Goal: Task Accomplishment & Management: Manage account settings

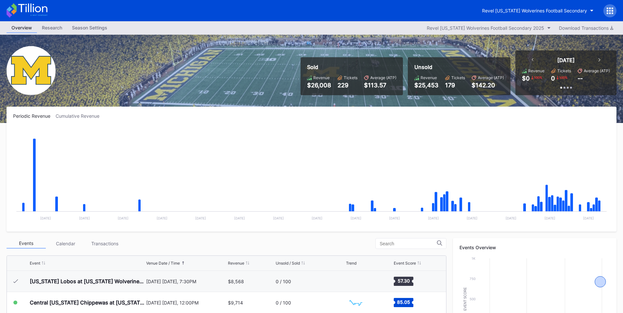
click at [609, 8] on icon at bounding box center [610, 11] width 7 height 7
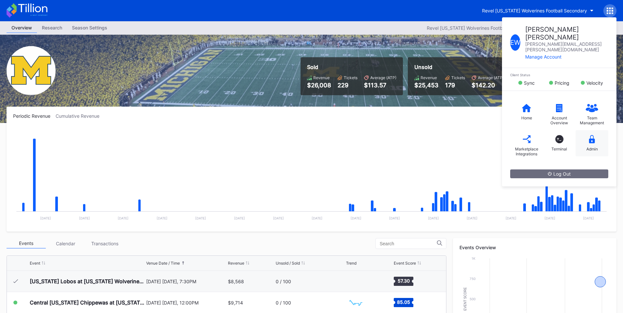
click at [593, 135] on icon at bounding box center [592, 139] width 6 height 8
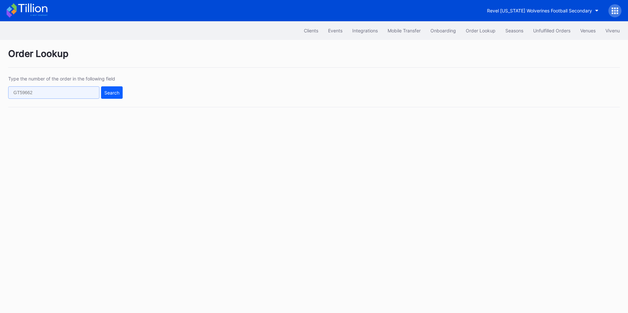
click at [80, 90] on input "text" at bounding box center [53, 92] width 91 height 12
paste input "552979801"
type input "552979801"
click at [117, 94] on div "Search" at bounding box center [111, 93] width 15 height 6
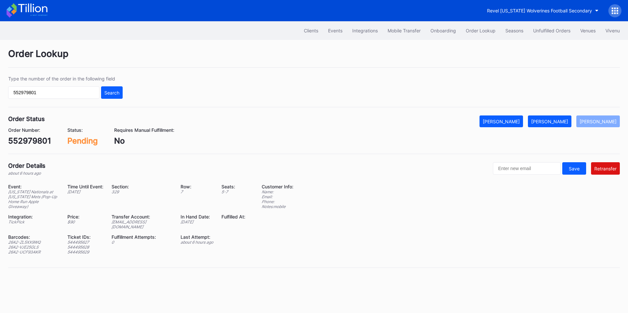
click at [138, 221] on div "ed-8180169@eventdynamic.com" at bounding box center [142, 224] width 61 height 10
copy div "ed-8180169@eventdynamic.com"
click at [565, 121] on div "[PERSON_NAME]" at bounding box center [549, 122] width 37 height 6
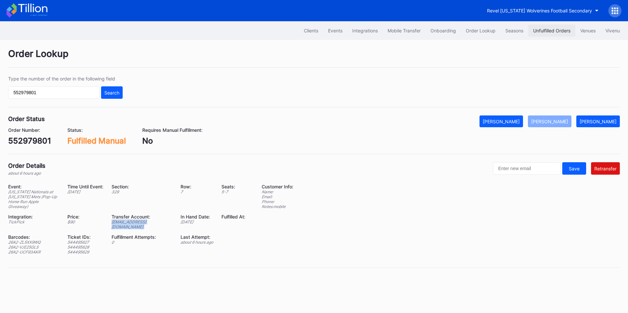
click at [552, 34] on button "Unfulfilled Orders" at bounding box center [551, 31] width 47 height 12
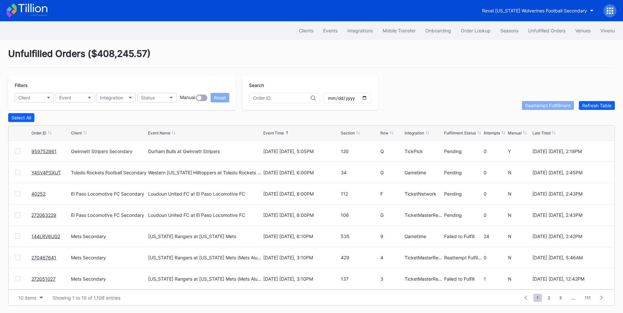
click at [49, 151] on link "959752861" at bounding box center [43, 152] width 25 height 6
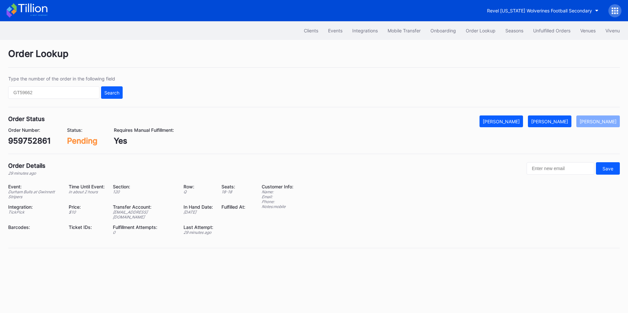
click at [32, 138] on div "959752861" at bounding box center [29, 140] width 43 height 9
copy div "959752861"
drag, startPoint x: 558, startPoint y: 128, endPoint x: 542, endPoint y: 111, distance: 22.9
click at [558, 128] on div "Order Number: 959752861 Status: Pending Requires Manual Fulfillment: Yes" at bounding box center [314, 136] width 612 height 18
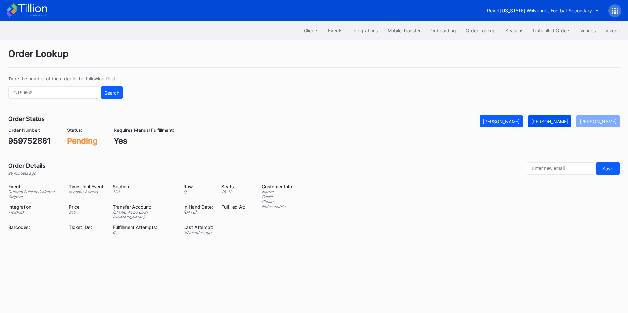
click at [556, 118] on button "[PERSON_NAME]" at bounding box center [550, 121] width 44 height 12
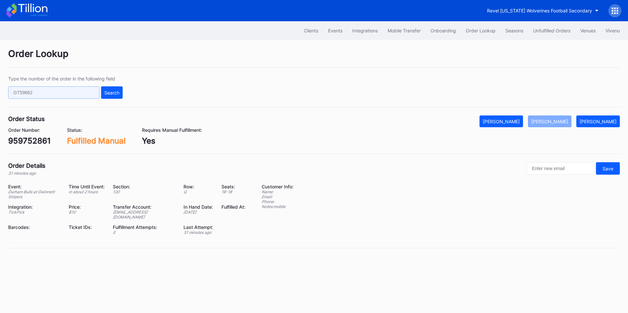
click at [70, 92] on input "text" at bounding box center [53, 92] width 91 height 12
paste input "756qs2g83qr"
click at [113, 92] on div "Search" at bounding box center [111, 93] width 15 height 6
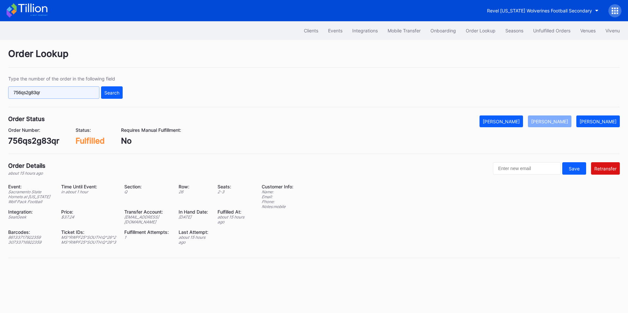
click at [79, 93] on input "756qs2g83qr" at bounding box center [53, 92] width 91 height 12
paste input "623010928"
click at [109, 90] on div "Search" at bounding box center [111, 93] width 15 height 6
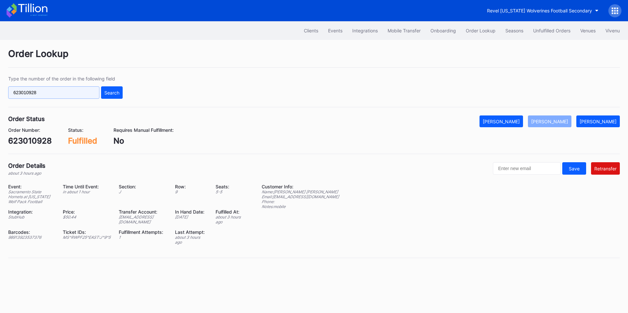
click at [68, 93] on input "623010928" at bounding box center [53, 92] width 91 height 12
paste input "272050752"
click at [108, 93] on div "Search" at bounding box center [111, 93] width 15 height 6
click at [56, 95] on input "272050752" at bounding box center [53, 92] width 91 height 12
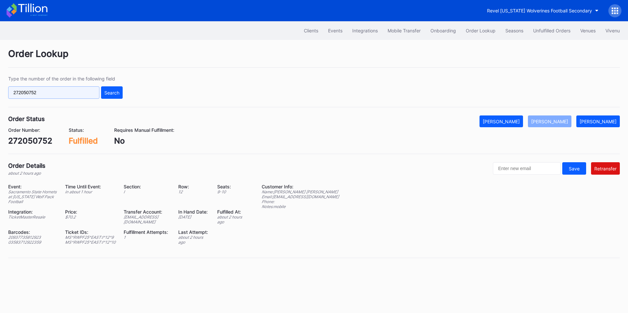
click at [56, 95] on input "272050752" at bounding box center [53, 92] width 91 height 12
paste input "412144754"
click at [113, 95] on div "Search" at bounding box center [111, 93] width 15 height 6
click at [87, 91] on input "412144754" at bounding box center [53, 92] width 91 height 12
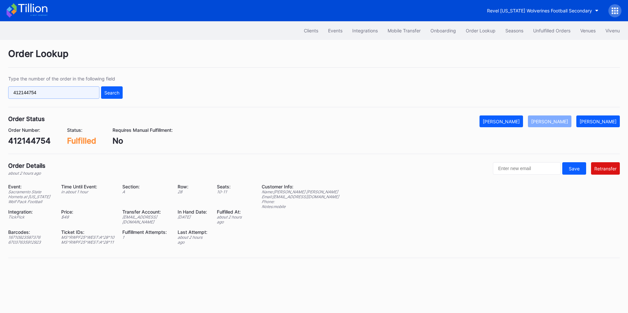
click at [87, 91] on input "412144754" at bounding box center [53, 92] width 91 height 12
paste input "272028078"
click at [118, 90] on div "Search" at bounding box center [111, 93] width 15 height 6
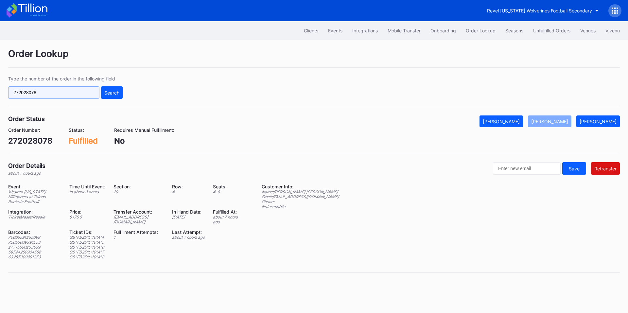
click at [69, 88] on input "272028078" at bounding box center [53, 92] width 91 height 12
paste input "rm96c35k0md"
click at [111, 94] on div "Search" at bounding box center [111, 93] width 15 height 6
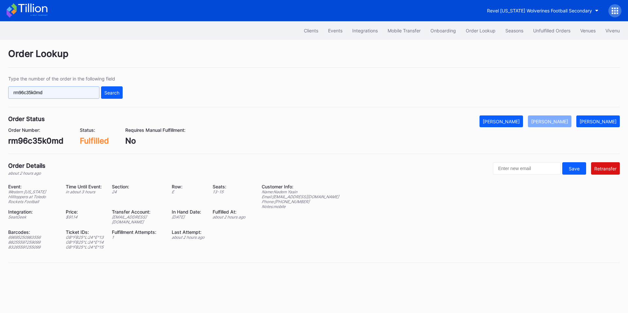
click at [63, 93] on input "rm96c35k0md" at bounding box center [53, 92] width 91 height 12
paste input "622902736"
type input "622902736"
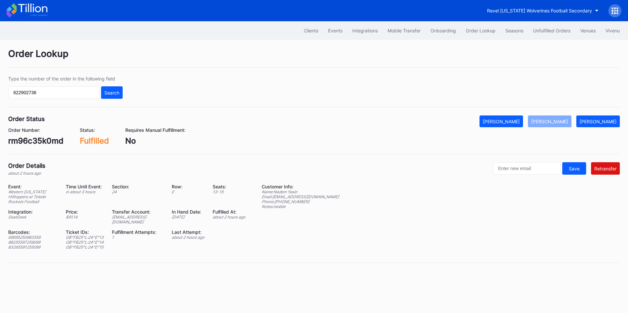
click at [111, 91] on div "Search" at bounding box center [111, 93] width 15 height 6
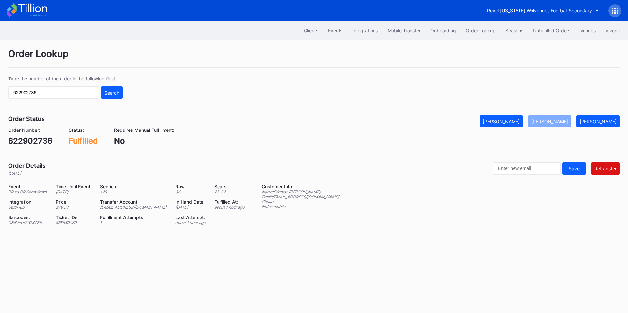
click at [141, 207] on div "[EMAIL_ADDRESS][DOMAIN_NAME]" at bounding box center [133, 207] width 67 height 5
copy div "[EMAIL_ADDRESS][DOMAIN_NAME]"
click at [526, 10] on div "Revel [US_STATE] Wolverines Football Secondary" at bounding box center [539, 11] width 105 height 6
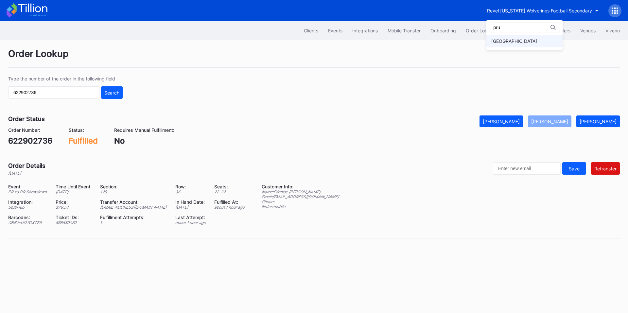
type input "pru"
click at [515, 40] on div "[GEOGRAPHIC_DATA]" at bounding box center [514, 41] width 46 height 6
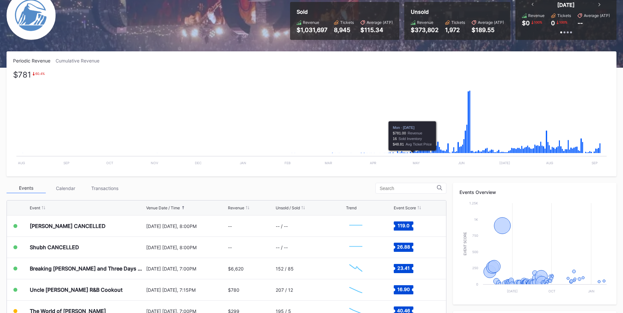
scroll to position [153, 0]
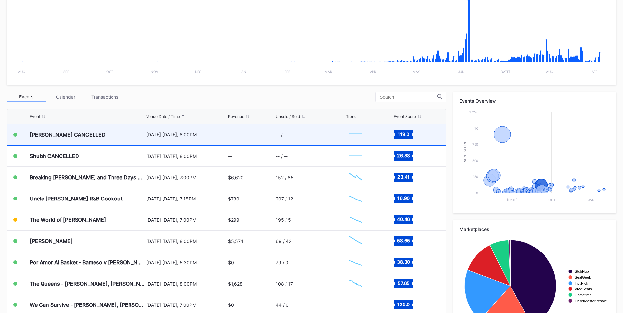
click at [195, 137] on div "September 6 Saturday, 8:00PM" at bounding box center [186, 135] width 80 height 6
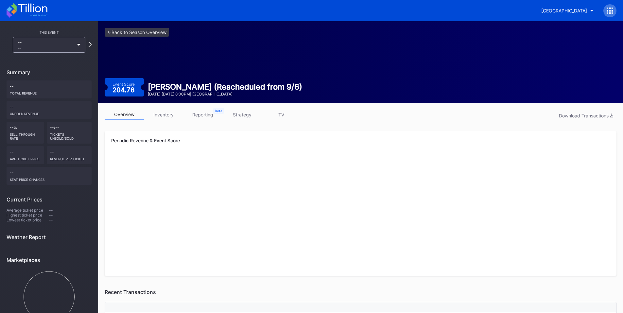
click at [611, 10] on icon at bounding box center [610, 11] width 2 height 2
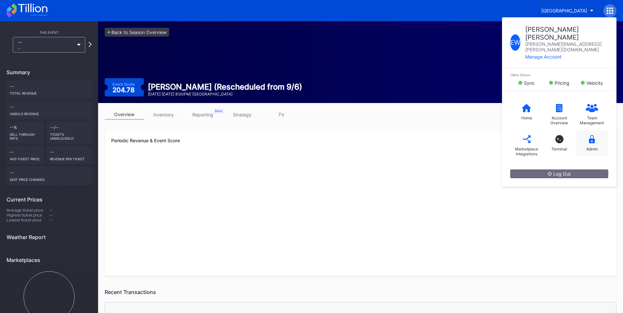
click at [587, 130] on div "Admin" at bounding box center [592, 143] width 33 height 26
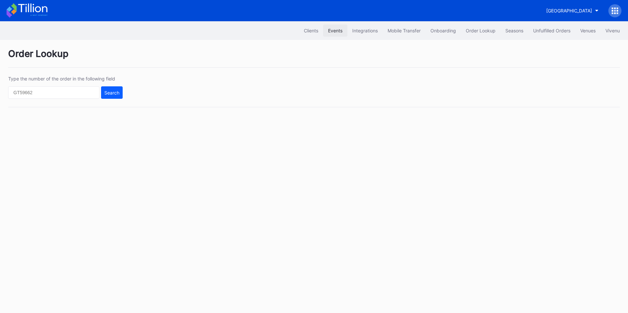
click at [334, 29] on div "Events" at bounding box center [335, 31] width 14 height 6
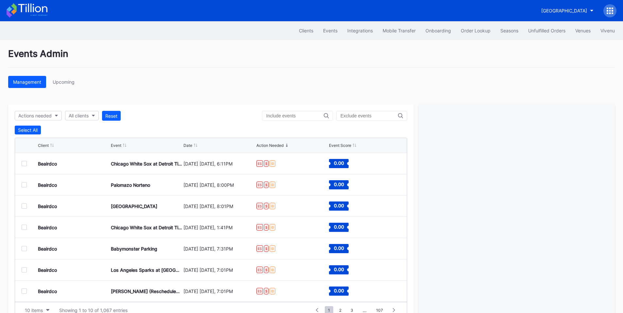
click at [293, 117] on input "text" at bounding box center [295, 115] width 58 height 5
paste input "[PERSON_NAME]"
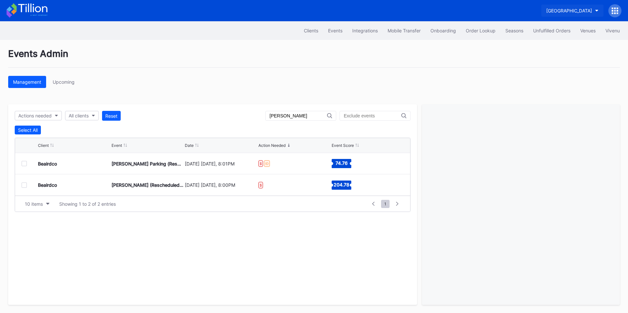
type input "[PERSON_NAME]"
click at [546, 9] on div "[GEOGRAPHIC_DATA]" at bounding box center [569, 11] width 46 height 6
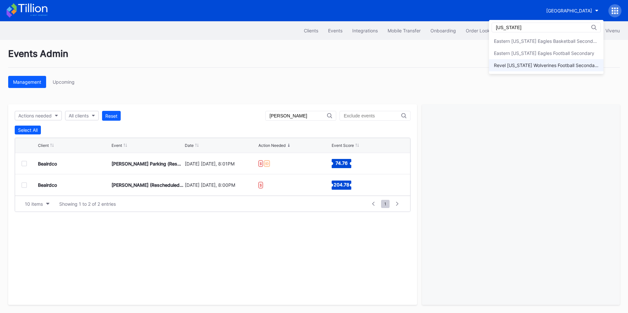
type input "[US_STATE]"
click at [548, 67] on div "Revel [US_STATE] Wolverines Football Secondary" at bounding box center [546, 65] width 105 height 6
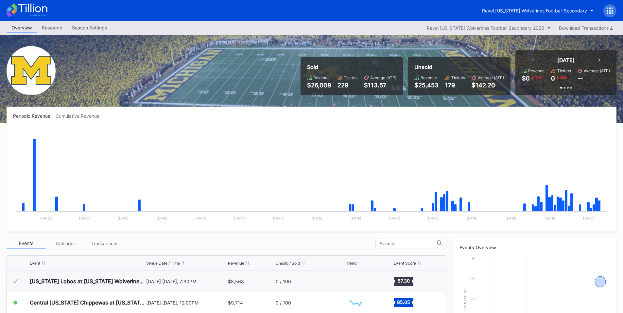
click at [606, 9] on div at bounding box center [609, 10] width 13 height 13
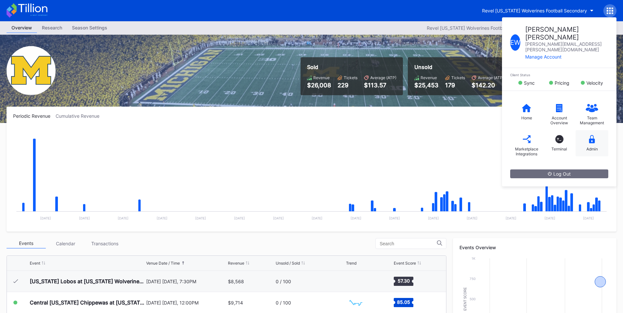
click at [587, 147] on div "Admin" at bounding box center [591, 149] width 11 height 5
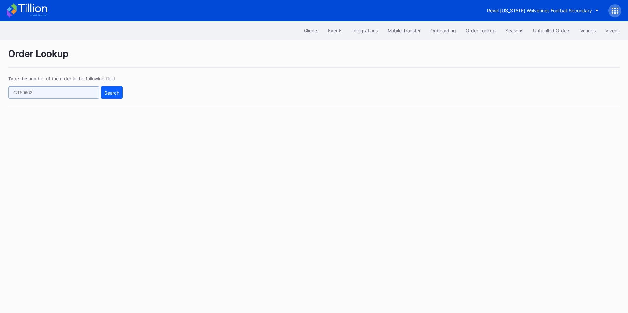
click at [51, 94] on input "text" at bounding box center [53, 92] width 91 height 12
paste input "272065376"
type input "272065376"
click at [117, 91] on div "Search" at bounding box center [111, 93] width 15 height 6
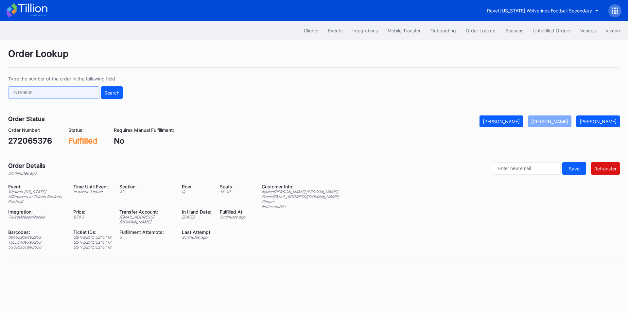
click at [58, 92] on input "text" at bounding box center [53, 92] width 91 height 12
paste input "623047686"
click at [112, 89] on button "Search" at bounding box center [112, 92] width 22 height 12
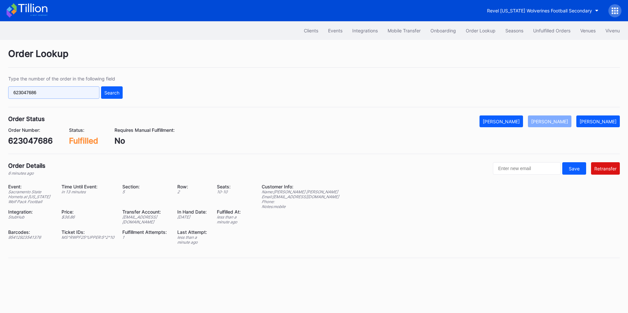
click at [63, 87] on input "623047686" at bounding box center [53, 92] width 91 height 12
paste input "802"
click at [113, 92] on div "Search" at bounding box center [111, 93] width 15 height 6
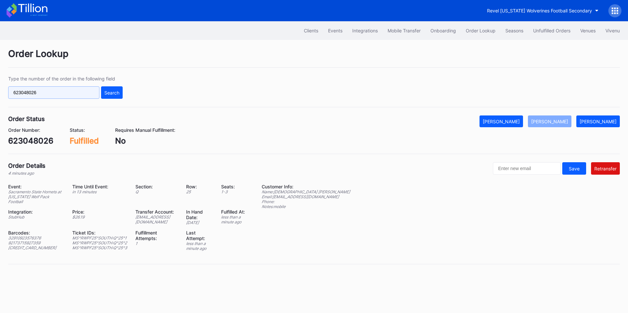
click at [69, 96] on input "623048026" at bounding box center [53, 92] width 91 height 12
paste input "75435179"
click at [107, 90] on div "Search" at bounding box center [111, 93] width 15 height 6
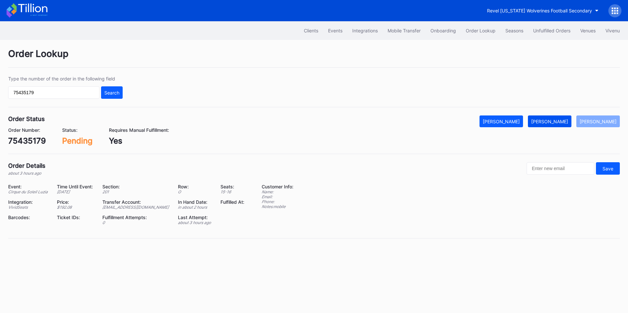
click at [557, 116] on button "[PERSON_NAME]" at bounding box center [550, 121] width 44 height 12
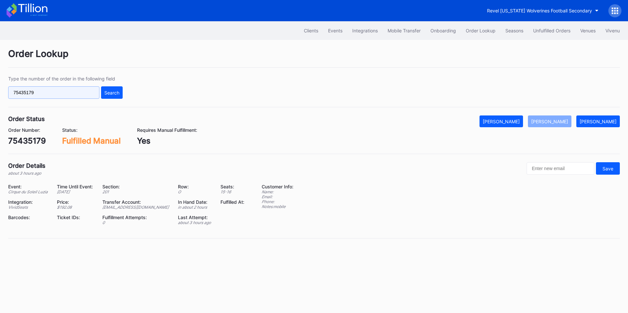
click at [61, 92] on input "75435179" at bounding box center [53, 92] width 91 height 12
paste input "9356"
type input "75439356"
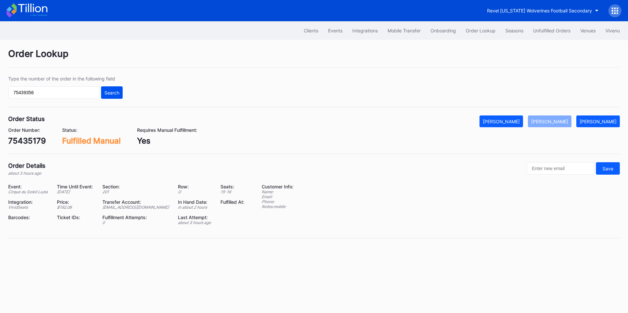
click at [109, 91] on div "Search" at bounding box center [111, 93] width 15 height 6
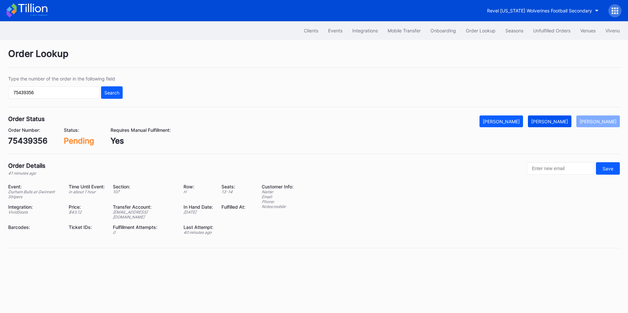
click at [562, 123] on div "[PERSON_NAME]" at bounding box center [549, 122] width 37 height 6
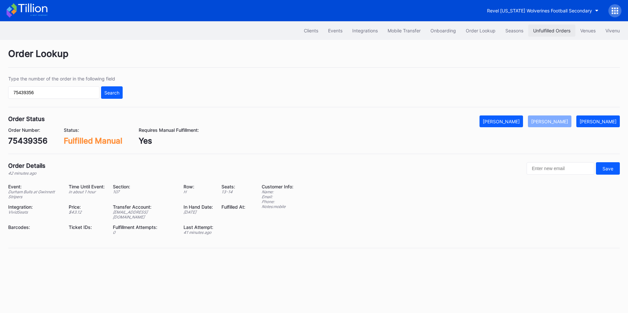
click at [556, 33] on button "Unfulfilled Orders" at bounding box center [551, 31] width 47 height 12
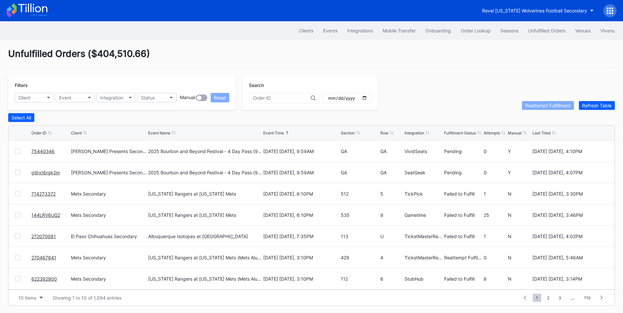
click at [18, 236] on div at bounding box center [17, 236] width 5 height 5
click at [16, 194] on div at bounding box center [17, 193] width 5 height 5
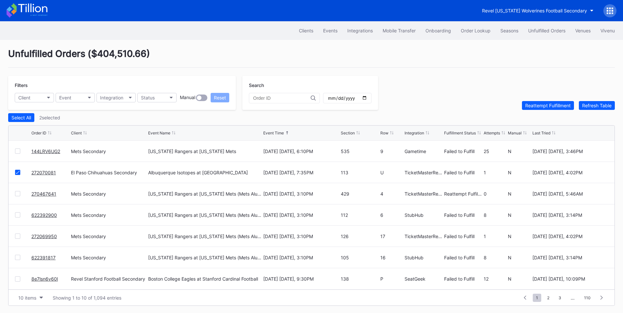
click at [18, 239] on div at bounding box center [17, 236] width 5 height 5
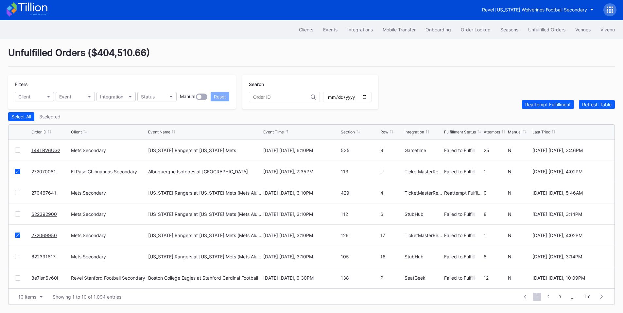
scroll to position [3, 0]
click at [538, 106] on div "Reattempt Fulfillment" at bounding box center [547, 105] width 45 height 6
click at [163, 96] on button "Status" at bounding box center [156, 96] width 39 height 9
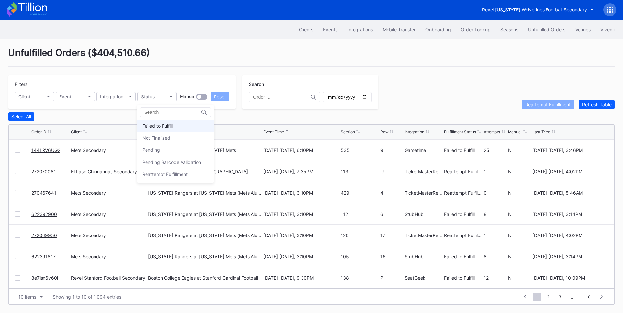
click at [166, 125] on div "Failed to Fulfill" at bounding box center [157, 126] width 30 height 6
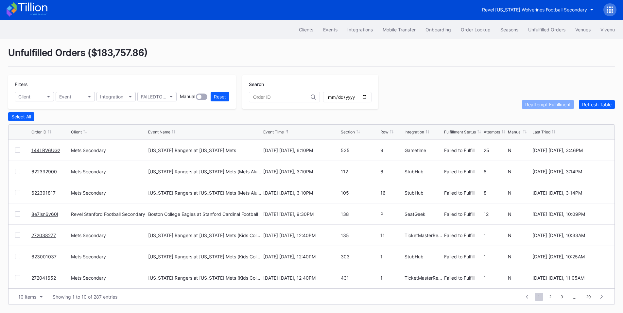
drag, startPoint x: 19, startPoint y: 237, endPoint x: 15, endPoint y: 247, distance: 11.2
click at [19, 237] on div at bounding box center [17, 235] width 5 height 5
click at [19, 258] on div at bounding box center [17, 256] width 5 height 5
click at [20, 279] on div at bounding box center [17, 277] width 5 height 5
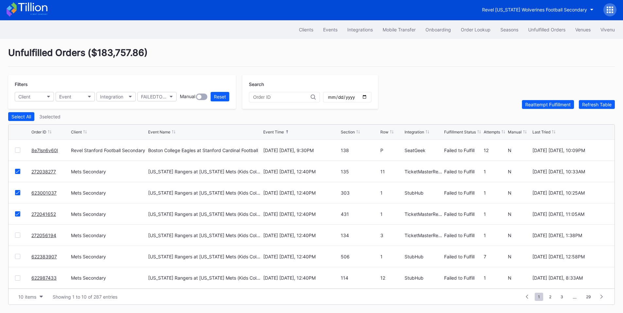
click at [18, 236] on div at bounding box center [17, 235] width 5 height 5
click at [20, 278] on div at bounding box center [23, 277] width 16 height 5
click at [17, 278] on div at bounding box center [17, 277] width 5 height 5
click at [531, 105] on div "Reattempt Fulfillment" at bounding box center [547, 105] width 45 height 6
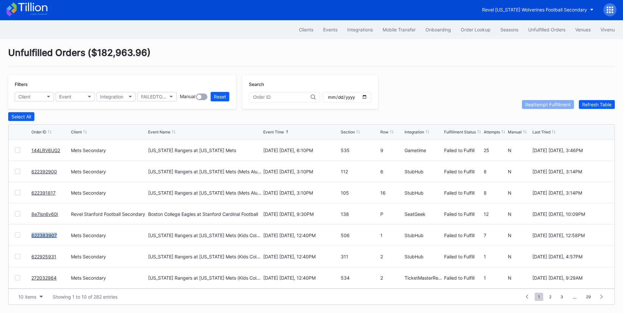
drag, startPoint x: 60, startPoint y: 236, endPoint x: 30, endPoint y: 236, distance: 29.4
click at [30, 236] on div "622383907 Mets Secondary Texas Rangers at New York Mets (Kids Color-In Lunchbox…" at bounding box center [312, 235] width 606 height 21
copy div "622383907"
click at [20, 257] on div at bounding box center [17, 256] width 5 height 5
click at [17, 278] on div at bounding box center [17, 277] width 5 height 5
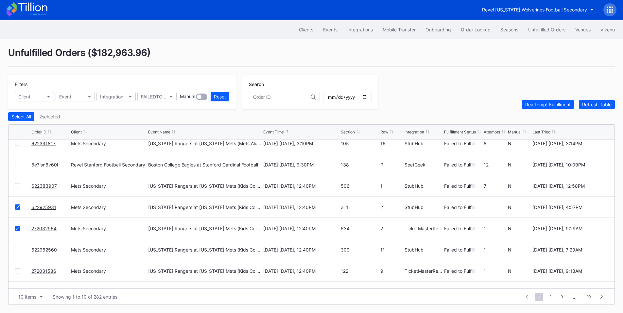
scroll to position [64, 0]
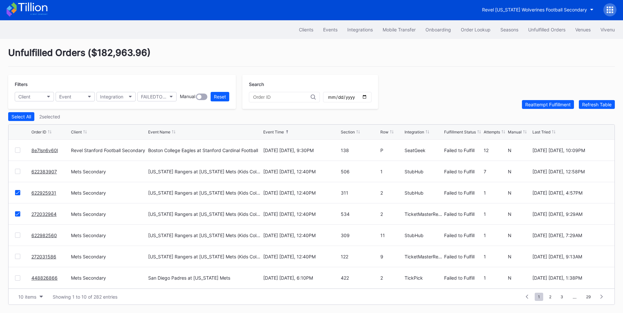
click at [17, 235] on div at bounding box center [17, 235] width 5 height 5
click at [15, 256] on div at bounding box center [17, 256] width 5 height 5
click at [18, 279] on div at bounding box center [17, 277] width 5 height 5
click at [550, 104] on div "Reattempt Fulfillment" at bounding box center [547, 105] width 45 height 6
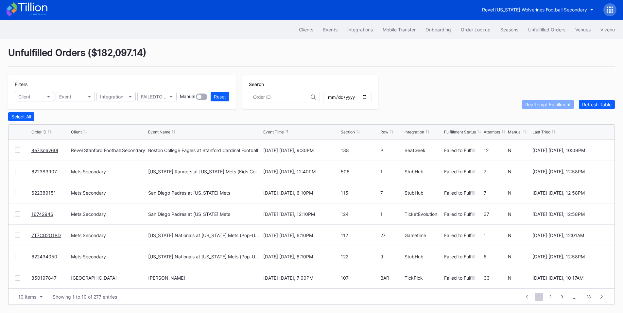
click at [17, 236] on div at bounding box center [17, 235] width 5 height 5
click at [533, 106] on div "Reattempt Fulfillment" at bounding box center [547, 105] width 45 height 6
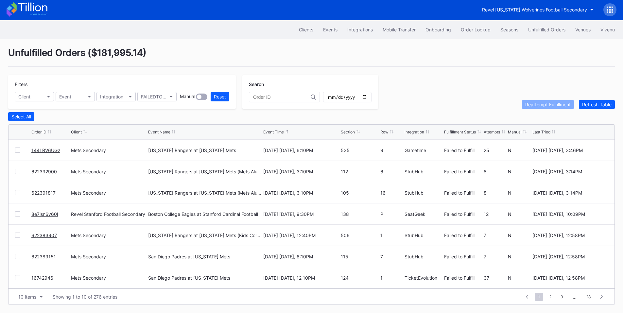
drag, startPoint x: 475, startPoint y: 28, endPoint x: 428, endPoint y: 0, distance: 54.2
click at [475, 28] on div "Order Lookup" at bounding box center [476, 30] width 30 height 6
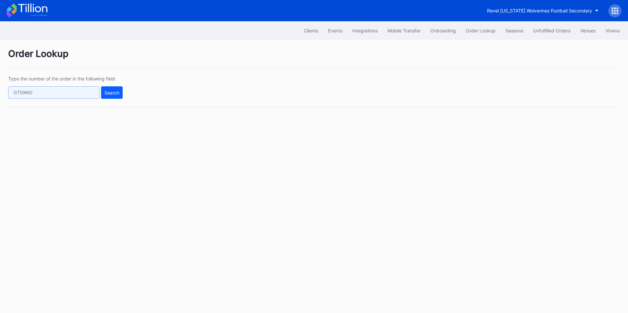
click at [63, 96] on input "text" at bounding box center [53, 92] width 91 height 12
paste input "144LRV6UG2"
click at [113, 95] on div "Search" at bounding box center [111, 93] width 15 height 6
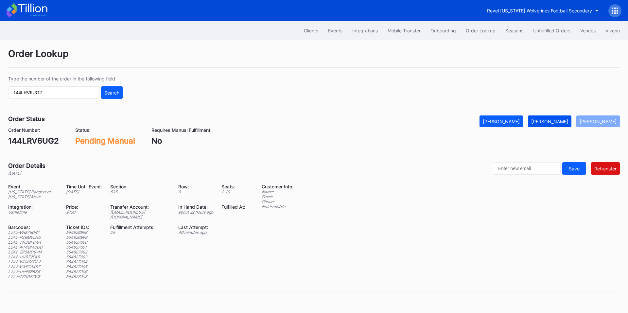
click at [560, 123] on div "[PERSON_NAME]" at bounding box center [549, 122] width 37 height 6
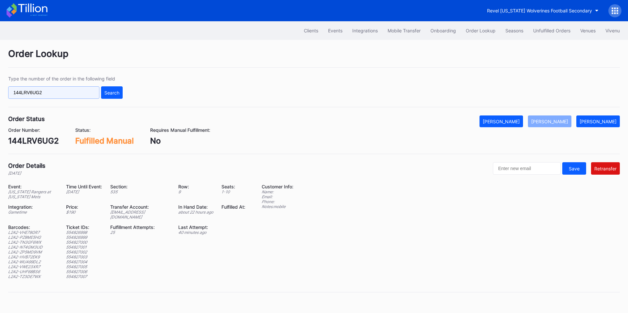
click at [79, 93] on input "144LRV6UG2" at bounding box center [53, 92] width 91 height 12
paste input "623054610"
type input "623054610"
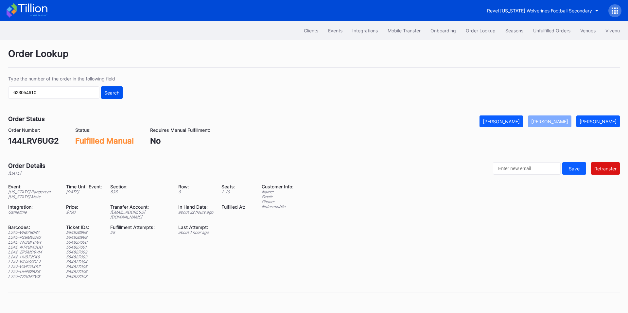
click at [118, 94] on div "Search" at bounding box center [111, 93] width 15 height 6
click at [132, 212] on div "[EMAIL_ADDRESS][DOMAIN_NAME]" at bounding box center [140, 215] width 60 height 10
copy div "[EMAIL_ADDRESS][DOMAIN_NAME]"
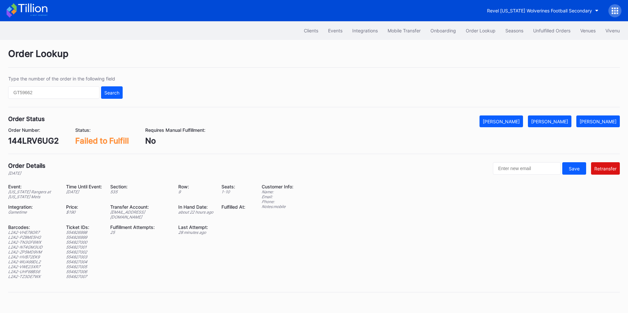
click at [37, 144] on div "144LRV6UG2" at bounding box center [33, 140] width 51 height 9
copy div "144LRV6UG2"
click at [134, 209] on div "Transfer Account:" at bounding box center [140, 207] width 60 height 6
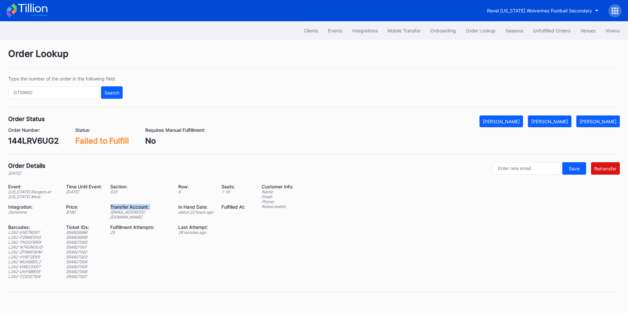
click at [134, 209] on div "Transfer Account:" at bounding box center [140, 207] width 60 height 6
click at [141, 212] on div "[EMAIL_ADDRESS][DOMAIN_NAME]" at bounding box center [140, 215] width 60 height 10
copy div "[EMAIL_ADDRESS][DOMAIN_NAME]"
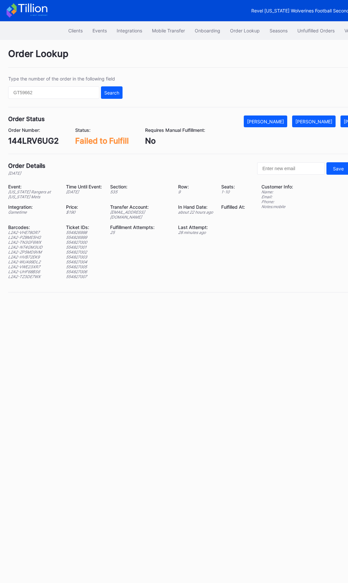
click at [34, 230] on div "L2A2-VHE78GR7" at bounding box center [33, 232] width 50 height 5
copy div "L2A2-VHE78GR7"
click at [35, 235] on div "L2A2-PZ8ME5HG" at bounding box center [33, 237] width 50 height 5
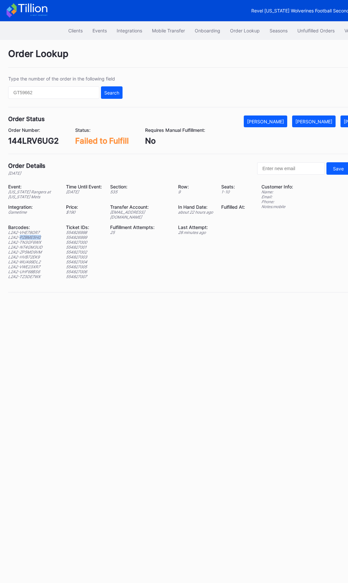
click at [35, 235] on div "L2A2-PZ8ME5HG" at bounding box center [33, 237] width 50 height 5
copy div "L2A2-PZ8ME5HG"
click at [34, 245] on div "L2A2-NT4GM3UD" at bounding box center [33, 247] width 50 height 5
click at [35, 240] on div "L2A2-TN3GF6WX" at bounding box center [33, 242] width 50 height 5
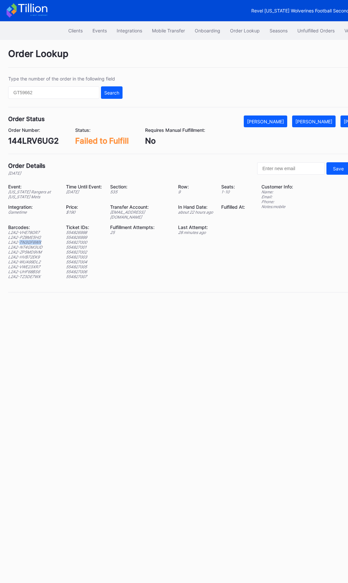
click at [35, 240] on div "L2A2-TN3GF6WX" at bounding box center [33, 242] width 50 height 5
copy div "L2A2-TN3GF6WX"
click at [37, 245] on div "L2A2-NT4GM3UD" at bounding box center [33, 247] width 50 height 5
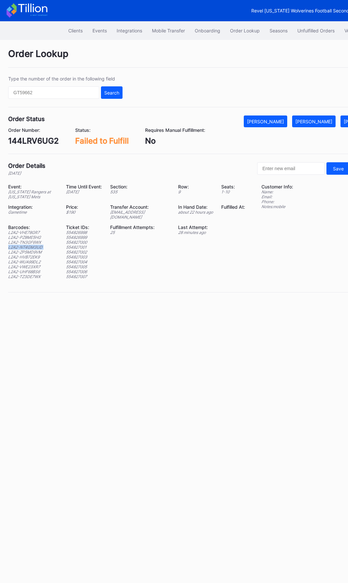
click at [37, 245] on div "L2A2-NT4GM3UD" at bounding box center [33, 247] width 50 height 5
copy div "L2A2-NT4GM3UD"
click at [38, 250] on div "L2A2-ZP5MD9VM" at bounding box center [33, 252] width 50 height 5
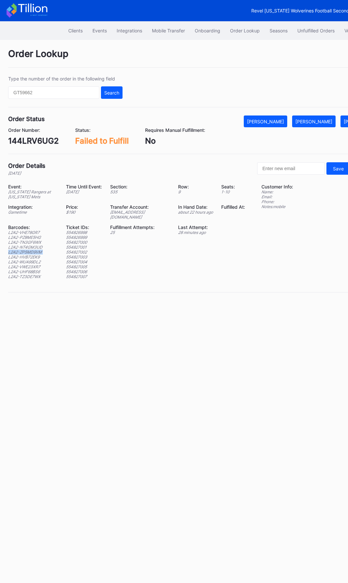
copy div "L2A2-ZP5MD9VM"
click at [32, 254] on div "L2A2-HVB72EK9" at bounding box center [33, 256] width 50 height 5
copy div "L2A2-HVB72EK9"
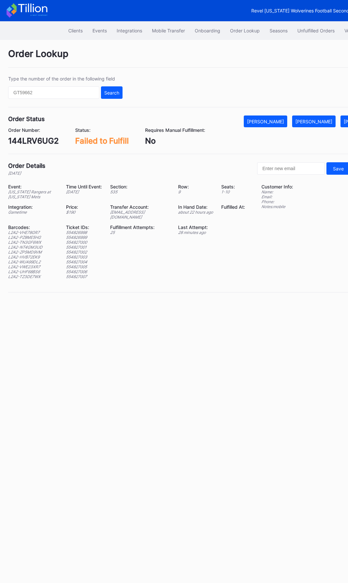
click at [35, 259] on div "L2A2-WUA99DL2" at bounding box center [33, 261] width 50 height 5
copy div "L2A2-WUA99DL2"
click at [35, 264] on div "L2A2-VWE23XR7" at bounding box center [33, 266] width 50 height 5
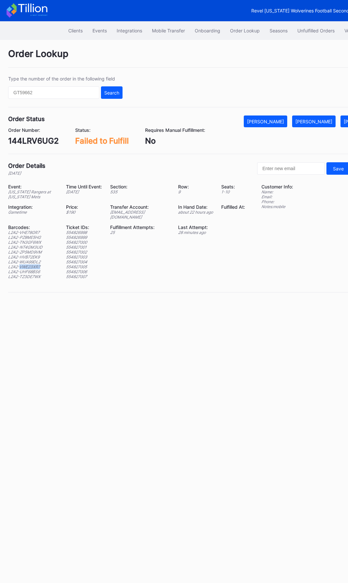
click at [35, 264] on div "L2A2-VWE23XR7" at bounding box center [33, 266] width 50 height 5
click at [30, 269] on div "L2A2-UHF68BS6" at bounding box center [33, 271] width 50 height 5
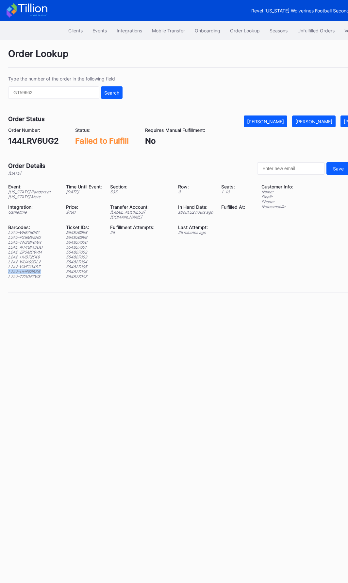
click at [30, 274] on div "L2A2-TZ3DE7WX" at bounding box center [33, 276] width 50 height 5
click at [41, 143] on div "144LRV6UG2" at bounding box center [33, 140] width 51 height 9
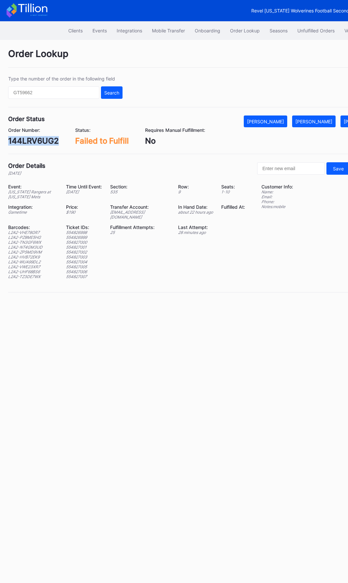
click at [34, 140] on div "144LRV6UG2" at bounding box center [33, 140] width 51 height 9
drag, startPoint x: 41, startPoint y: 271, endPoint x: 6, endPoint y: 226, distance: 56.5
click at [6, 226] on div "Order Lookup Type the number of the order in the following field Search Order S…" at bounding box center [196, 174] width 393 height 269
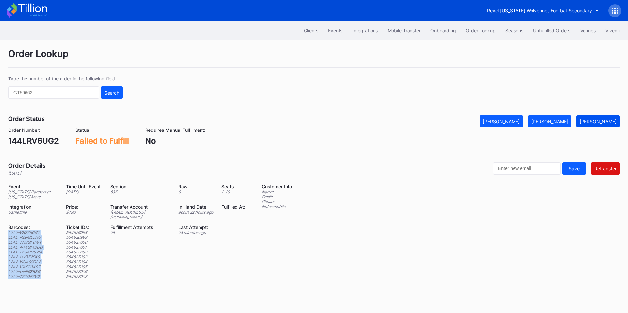
click at [595, 122] on div "[PERSON_NAME]" at bounding box center [598, 122] width 37 height 6
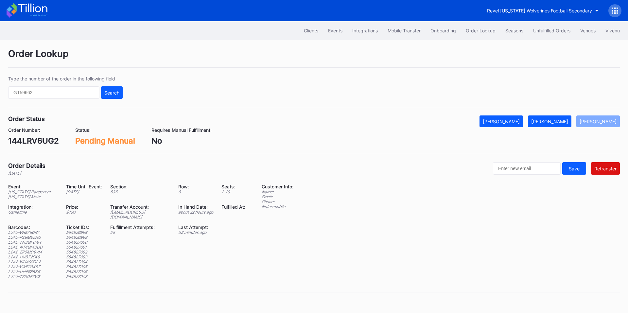
click at [34, 137] on div "144LRV6UG2" at bounding box center [33, 140] width 51 height 9
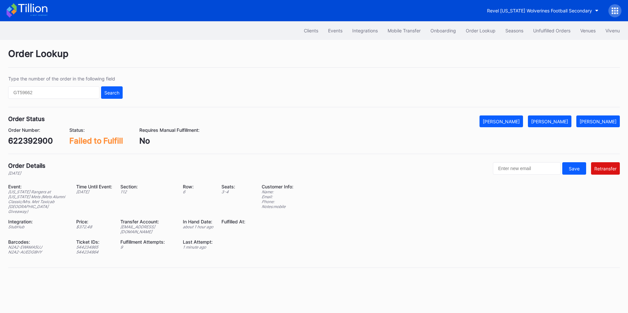
click at [142, 224] on div "[EMAIL_ADDRESS][DOMAIN_NAME]" at bounding box center [147, 229] width 54 height 10
copy div "[EMAIL_ADDRESS][DOMAIN_NAME]"
click at [40, 137] on div "622392900" at bounding box center [30, 140] width 45 height 9
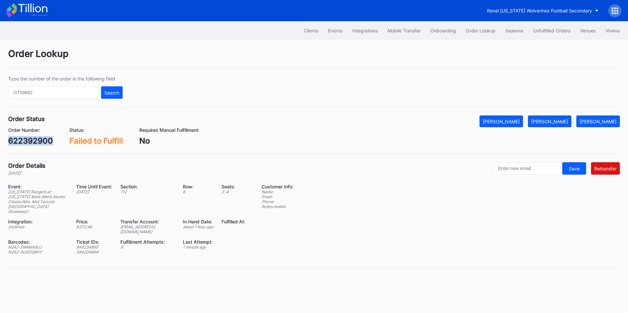
click at [40, 137] on div "622392900" at bounding box center [30, 140] width 45 height 9
copy div "622392900"
click at [137, 224] on div "[EMAIL_ADDRESS][DOMAIN_NAME]" at bounding box center [147, 229] width 54 height 10
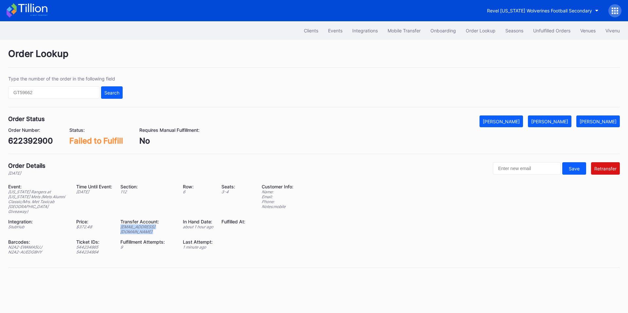
copy div "[EMAIL_ADDRESS][DOMAIN_NAME]"
click at [30, 139] on div "622392900" at bounding box center [30, 140] width 45 height 9
copy div "622392900"
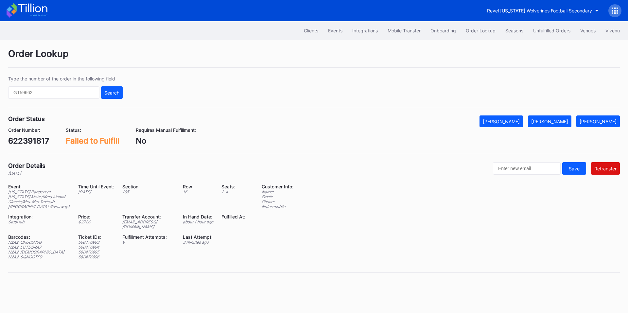
click at [23, 141] on div "622391817" at bounding box center [28, 140] width 41 height 9
copy div "622391817"
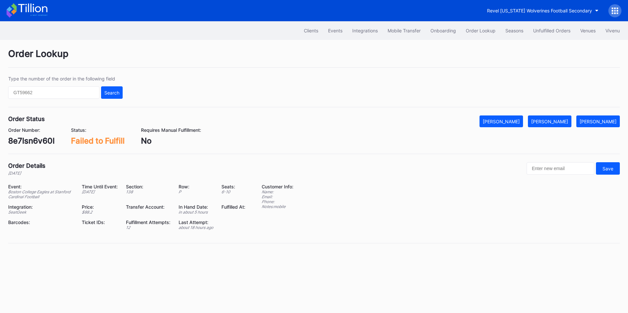
click at [276, 26] on div "Clients Events Integrations Mobile Transfer Onboarding Order Lookup Seasons Unf…" at bounding box center [314, 30] width 628 height 19
click at [39, 139] on div "8e7lsn6v60l" at bounding box center [31, 140] width 46 height 9
copy div "8e7lsn6v60l"
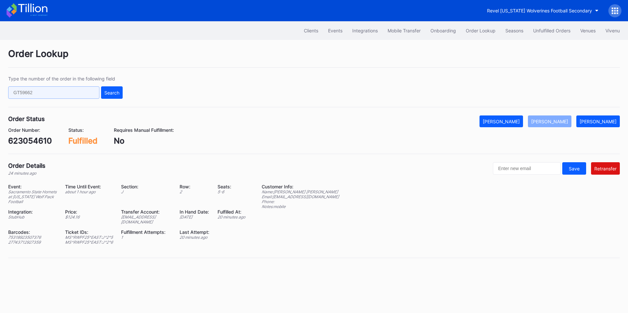
click at [48, 91] on input "text" at bounding box center [53, 92] width 91 height 12
paste input "50691247"
click at [120, 91] on button "Search" at bounding box center [112, 92] width 22 height 12
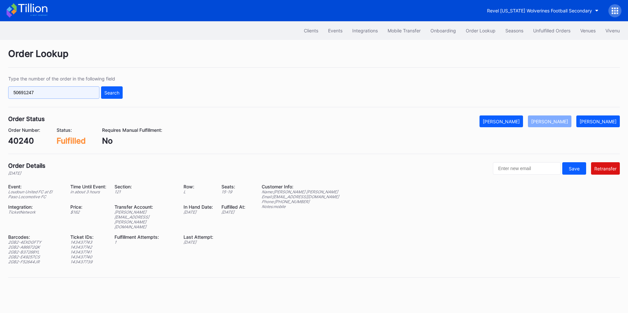
click at [61, 91] on input "50691247" at bounding box center [53, 92] width 91 height 12
paste input "62306149"
type input "623061497"
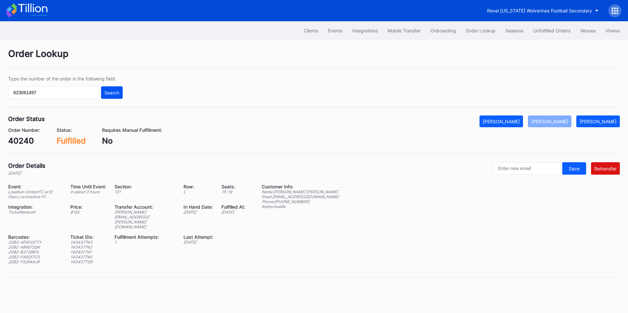
click at [117, 89] on button "Search" at bounding box center [112, 92] width 22 height 12
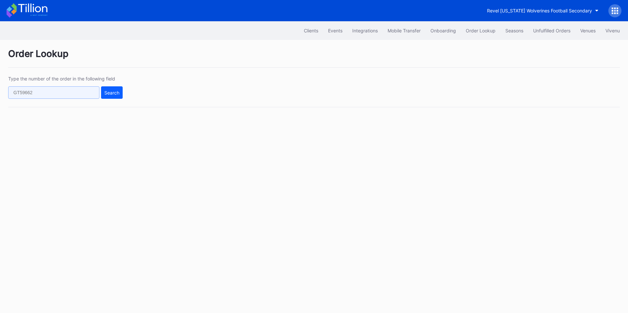
click at [45, 94] on input "text" at bounding box center [53, 92] width 91 height 12
paste input "623061497"
type input "623061497"
click at [117, 91] on div "Search" at bounding box center [111, 93] width 15 height 6
click at [55, 90] on input "text" at bounding box center [53, 92] width 91 height 12
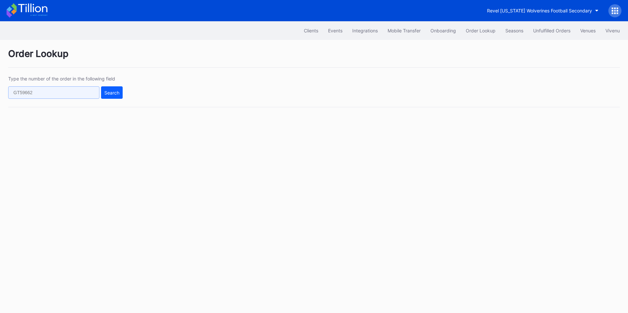
paste input "623061497"
click at [110, 93] on div "Search" at bounding box center [111, 93] width 15 height 6
click at [61, 94] on input "623061497" at bounding box center [53, 92] width 91 height 12
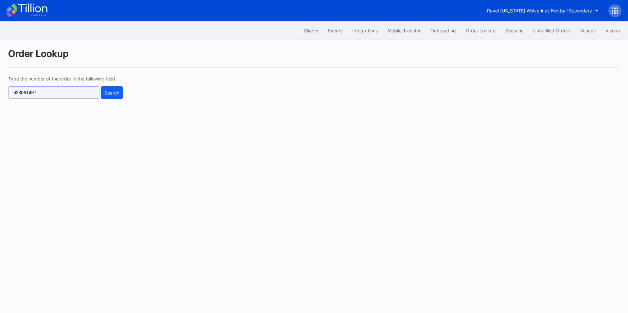
paste input "2219"
click at [116, 90] on div "Search" at bounding box center [111, 93] width 15 height 6
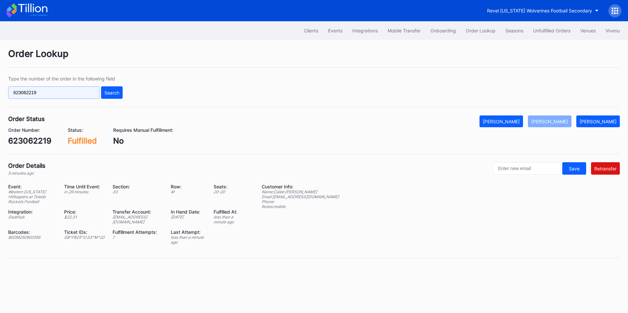
click at [77, 96] on input "623062219" at bounding box center [53, 92] width 91 height 12
paste input "301"
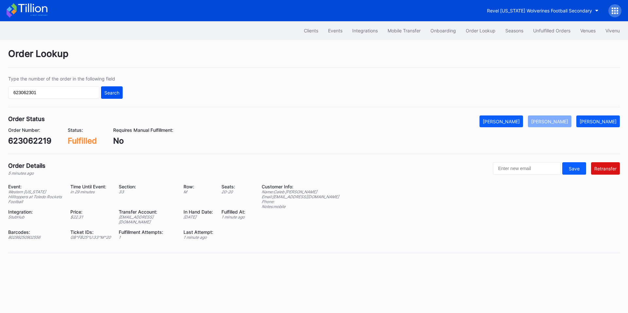
click at [110, 91] on div "Search" at bounding box center [111, 93] width 15 height 6
click at [83, 96] on input "623062301" at bounding box center [53, 92] width 91 height 12
paste input "484"
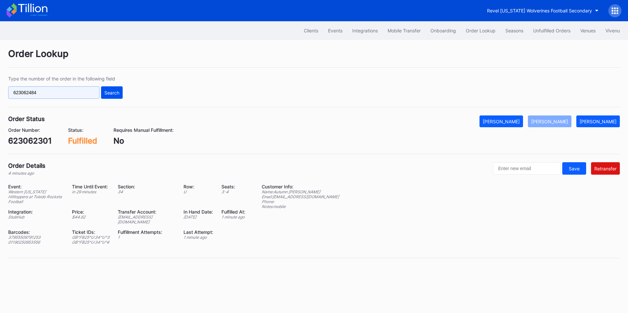
type input "623062484"
click at [112, 89] on button "Search" at bounding box center [112, 92] width 22 height 12
click at [90, 94] on input "623062484" at bounding box center [53, 92] width 91 height 12
paste input "1692"
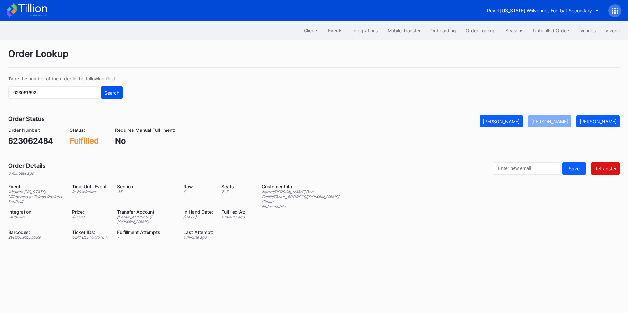
click at [110, 94] on div "Search" at bounding box center [111, 93] width 15 height 6
click at [59, 89] on input "623061692" at bounding box center [53, 92] width 91 height 12
paste input "3920"
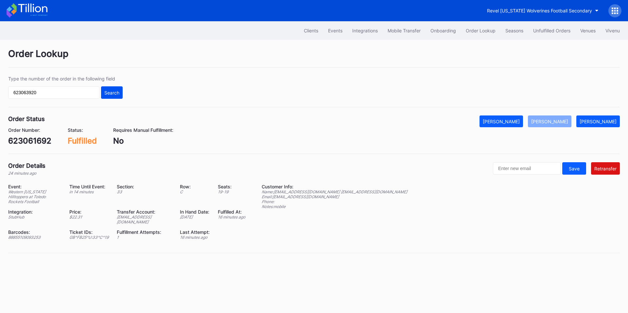
click at [118, 94] on div "Search" at bounding box center [111, 93] width 15 height 6
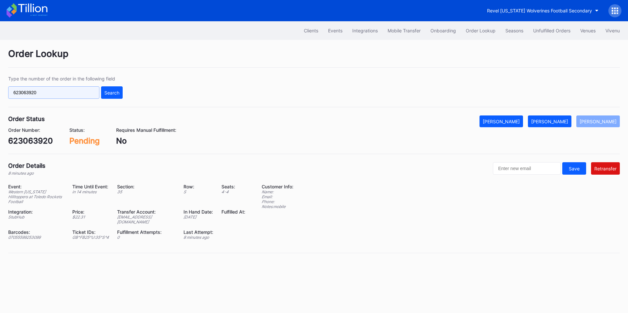
click at [74, 93] on input "623063920" at bounding box center [53, 92] width 91 height 12
paste input "4507"
type input "623064507"
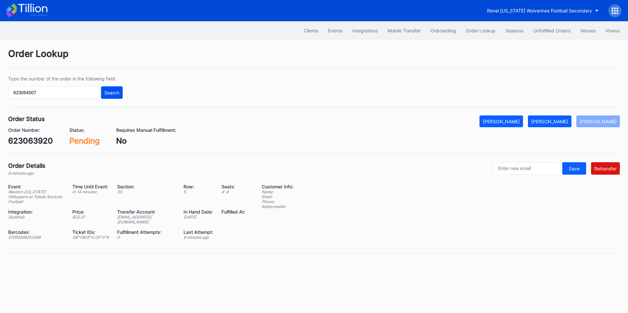
click at [111, 89] on button "Search" at bounding box center [112, 92] width 22 height 12
click at [564, 26] on button "Unfulfilled Orders" at bounding box center [551, 31] width 47 height 12
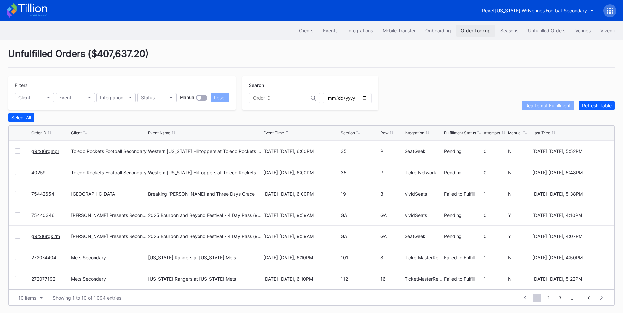
click at [471, 31] on div "Order Lookup" at bounding box center [476, 31] width 30 height 6
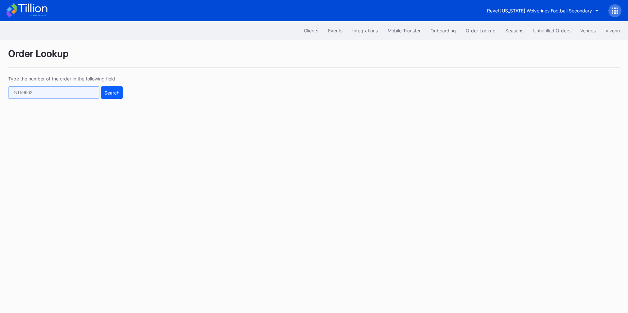
click at [79, 93] on input "text" at bounding box center [53, 92] width 91 height 12
paste input "75442654"
type input "75442654"
click at [120, 93] on button "Search" at bounding box center [112, 92] width 22 height 12
click at [114, 88] on button "Search" at bounding box center [112, 92] width 22 height 12
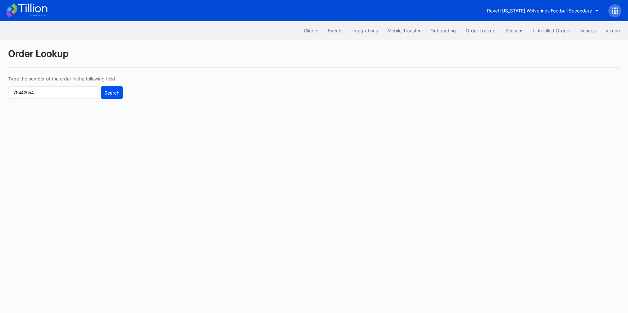
click at [108, 89] on button "Search" at bounding box center [112, 92] width 22 height 12
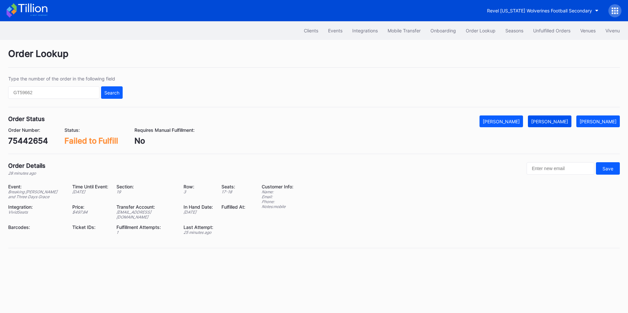
click at [561, 121] on div "[PERSON_NAME]" at bounding box center [549, 122] width 37 height 6
click at [87, 95] on input "text" at bounding box center [53, 92] width 91 height 12
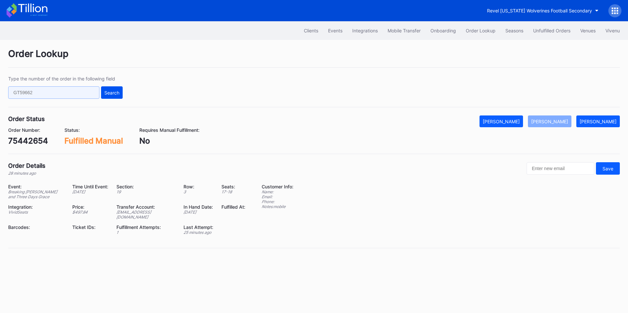
paste input "272080745"
click at [116, 92] on div "Search" at bounding box center [111, 93] width 15 height 6
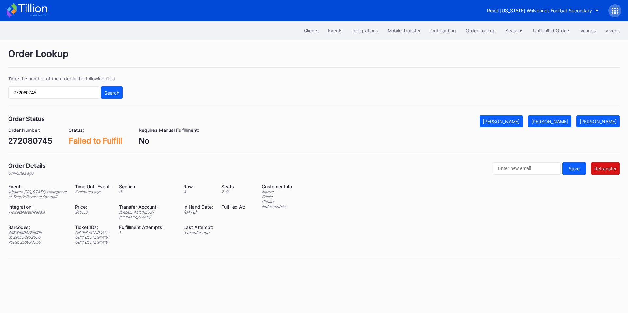
click at [33, 140] on div "272080745" at bounding box center [30, 140] width 44 height 9
copy div "272080745"
click at [554, 123] on div "[PERSON_NAME]" at bounding box center [549, 122] width 37 height 6
click at [68, 90] on input "272080745" at bounding box center [53, 92] width 91 height 12
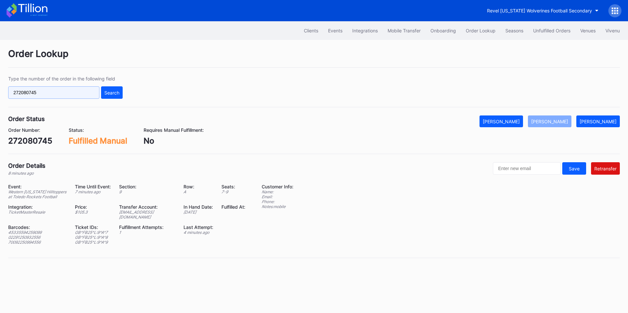
click at [68, 90] on input "272080745" at bounding box center [53, 92] width 91 height 12
paste input "623025151"
click at [116, 91] on div "Search" at bounding box center [111, 93] width 15 height 6
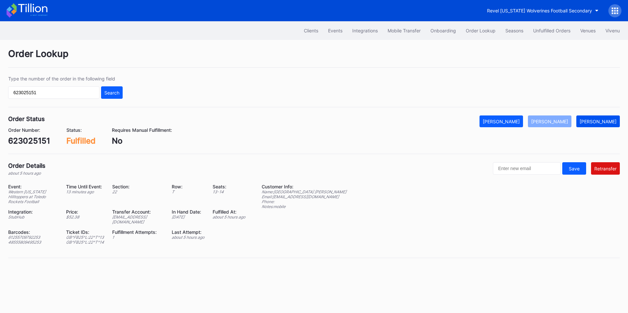
click at [605, 123] on div "[PERSON_NAME]" at bounding box center [598, 122] width 37 height 6
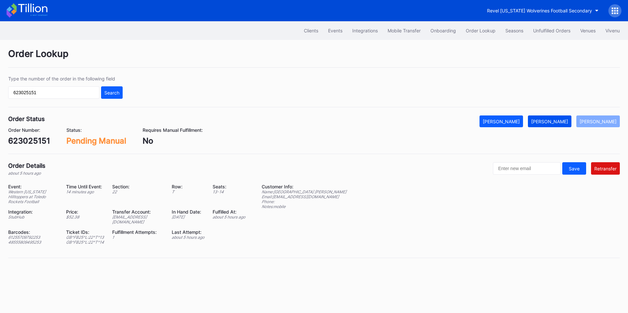
click at [562, 123] on div "[PERSON_NAME]" at bounding box center [549, 122] width 37 height 6
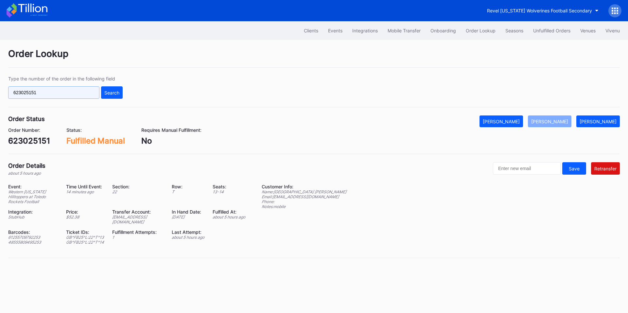
click at [75, 93] on input "623025151" at bounding box center [53, 92] width 91 height 12
paste input "q013cr5ex0x"
click at [107, 91] on div "Search" at bounding box center [111, 93] width 15 height 6
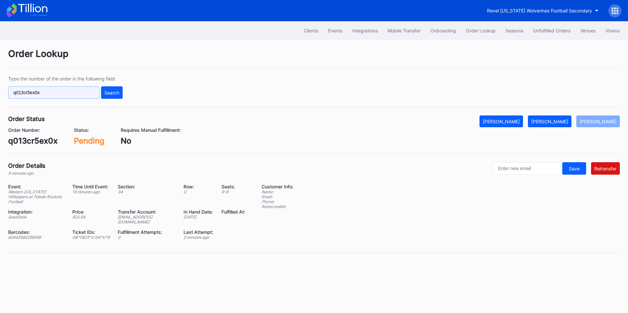
click at [78, 92] on input "q013cr5ex0x" at bounding box center [53, 92] width 91 height 12
paste input "vnk6tqkgo9w"
click at [114, 92] on div "Search" at bounding box center [111, 93] width 15 height 6
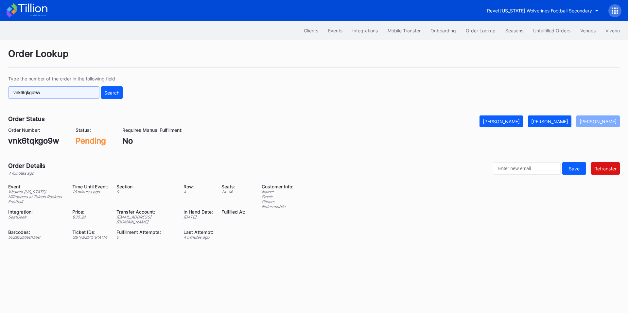
click at [63, 94] on input "vnk6tqkgo9w" at bounding box center [53, 92] width 91 height 12
paste input "645192064"
click at [105, 92] on div "Search" at bounding box center [111, 93] width 15 height 6
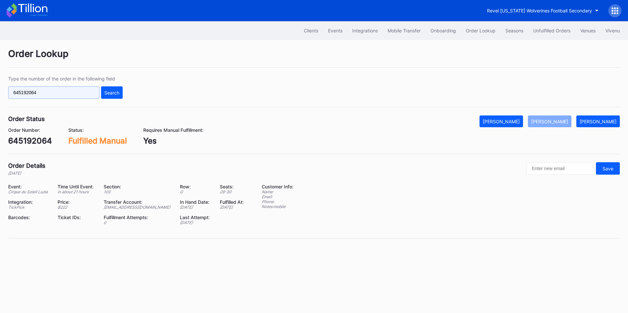
click at [61, 97] on input "645192064" at bounding box center [53, 92] width 91 height 12
paste input "23061946"
click at [106, 94] on div "Search" at bounding box center [111, 93] width 15 height 6
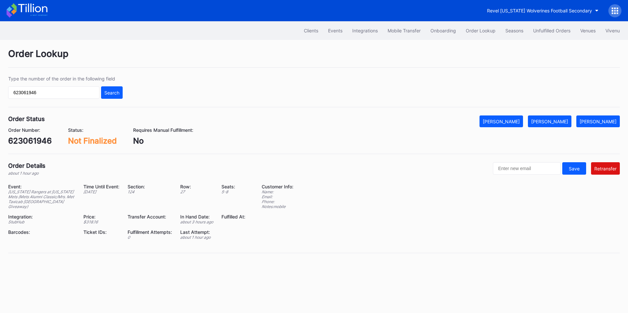
drag, startPoint x: 530, startPoint y: 117, endPoint x: 540, endPoint y: 119, distance: 10.5
click at [523, 117] on button "[PERSON_NAME]" at bounding box center [502, 121] width 44 height 12
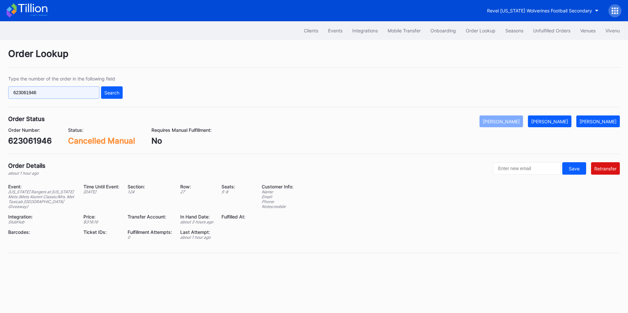
click at [45, 92] on input "623061946" at bounding box center [53, 92] width 91 height 12
paste input "756qs2grl36"
click at [112, 93] on div "Search" at bounding box center [111, 93] width 15 height 6
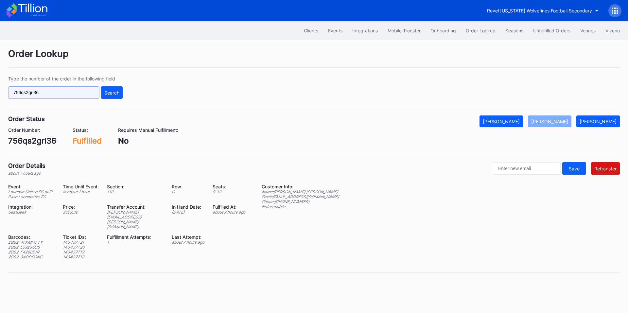
click at [52, 96] on input "756qs2grl36" at bounding box center [53, 92] width 91 height 12
paste input "623070427"
click at [105, 91] on div "Search" at bounding box center [111, 93] width 15 height 6
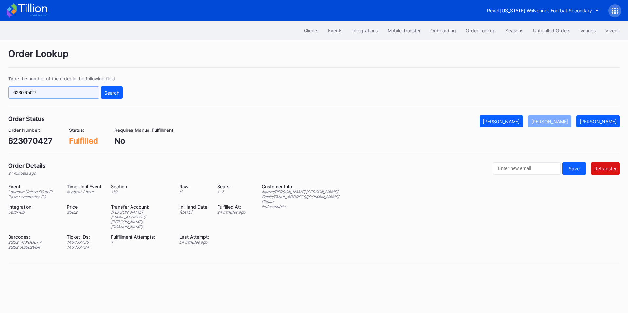
click at [73, 96] on input "623070427" at bounding box center [53, 92] width 91 height 12
paste input "5719"
type input "623075719"
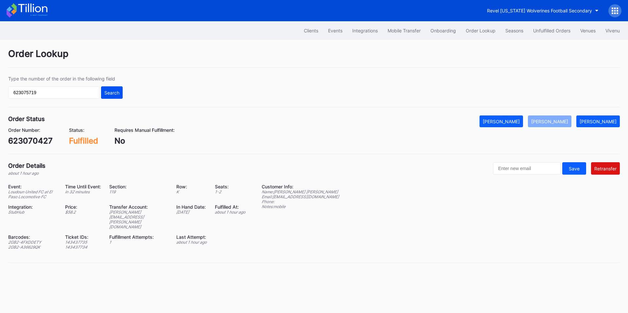
click at [107, 97] on button "Search" at bounding box center [112, 92] width 22 height 12
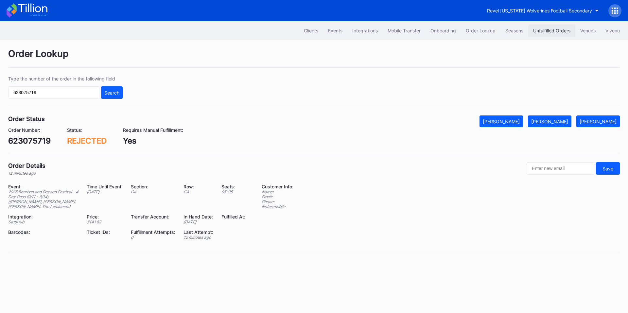
click at [544, 31] on div "Unfulfilled Orders" at bounding box center [551, 31] width 37 height 6
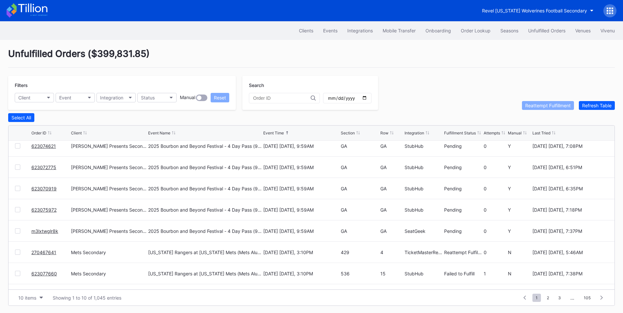
scroll to position [64, 0]
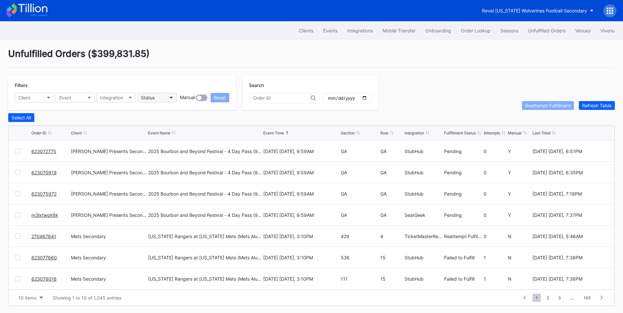
click at [173, 96] on button "Status" at bounding box center [156, 97] width 39 height 9
click at [178, 127] on div "Failed to Fulfill" at bounding box center [175, 127] width 76 height 12
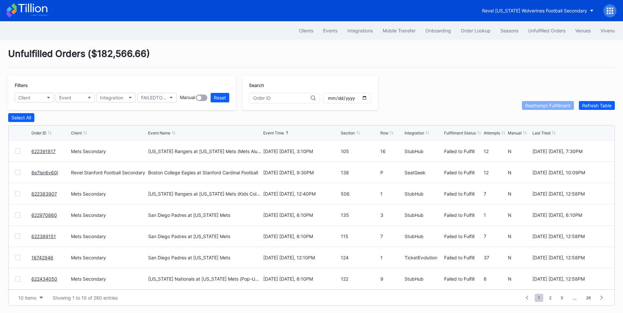
scroll to position [0, 0]
click at [20, 151] on div at bounding box center [17, 151] width 5 height 5
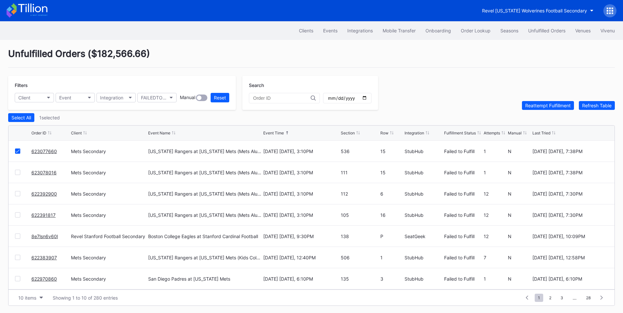
click at [19, 174] on div at bounding box center [17, 172] width 5 height 5
click at [16, 280] on div at bounding box center [17, 278] width 5 height 5
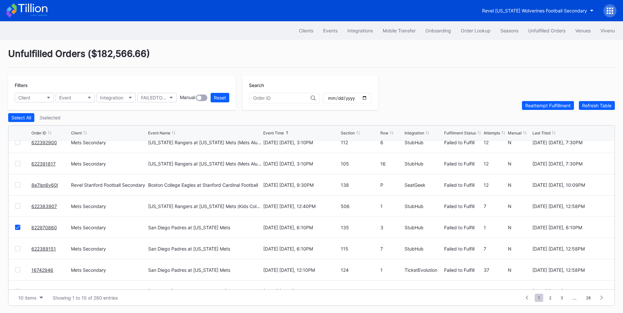
scroll to position [64, 0]
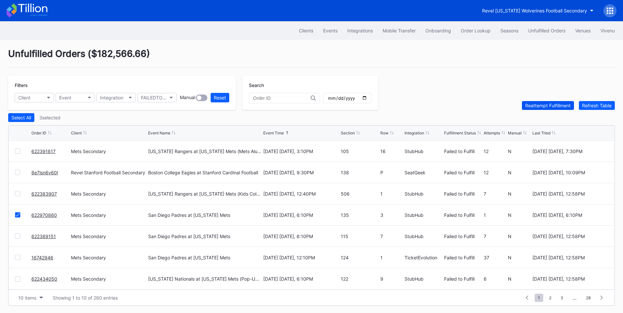
click at [531, 106] on div "Reattempt Fulfillment" at bounding box center [547, 106] width 45 height 6
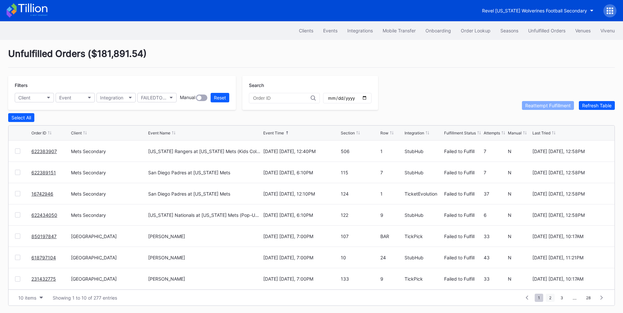
click at [550, 296] on span "2" at bounding box center [550, 298] width 9 height 8
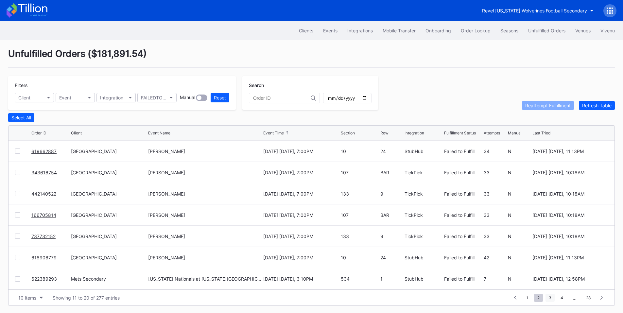
click at [549, 300] on span "3" at bounding box center [550, 298] width 9 height 8
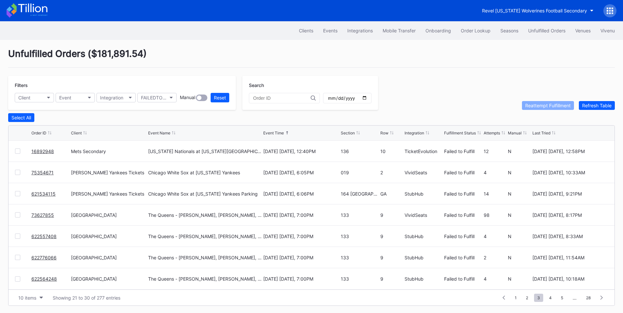
scroll to position [0, 0]
click at [34, 96] on button "Client" at bounding box center [34, 97] width 39 height 9
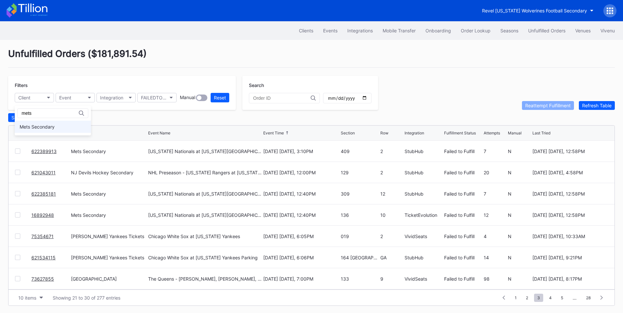
type input "mets"
click at [57, 129] on div "Mets Secondary" at bounding box center [53, 127] width 76 height 12
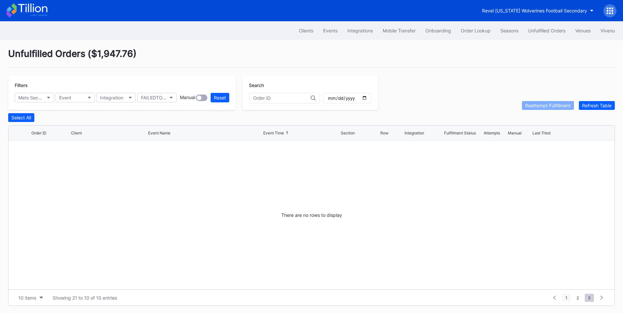
click at [567, 298] on span "1" at bounding box center [566, 298] width 9 height 8
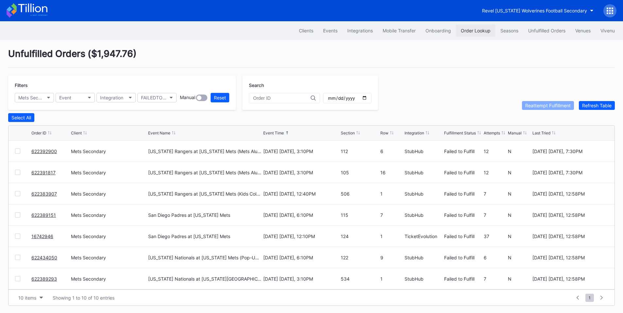
click at [473, 30] on div "Order Lookup" at bounding box center [476, 31] width 30 height 6
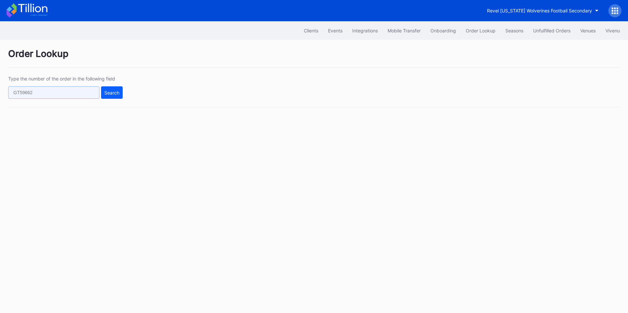
click at [62, 95] on input "text" at bounding box center [53, 92] width 91 height 12
paste input "623079331"
click at [108, 91] on div "Search" at bounding box center [111, 93] width 15 height 6
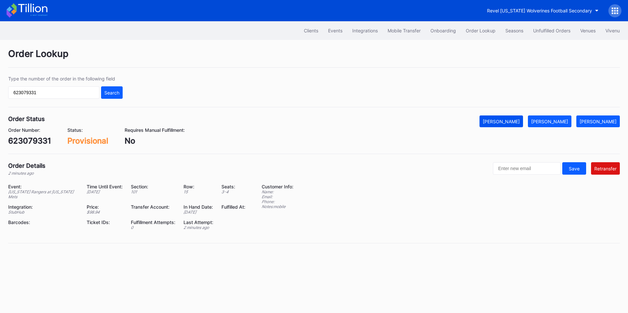
click at [513, 123] on div "[PERSON_NAME]" at bounding box center [501, 122] width 37 height 6
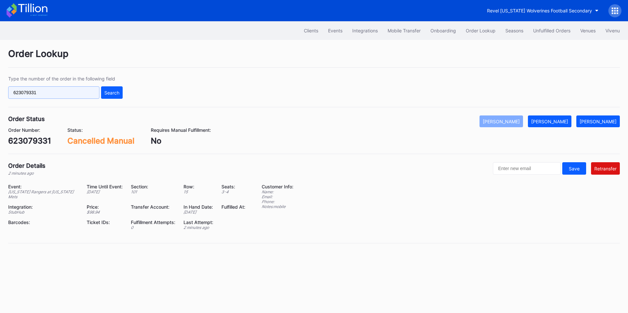
click at [47, 92] on input "623079331" at bounding box center [53, 92] width 91 height 12
paste input "2902736"
type input "622902736"
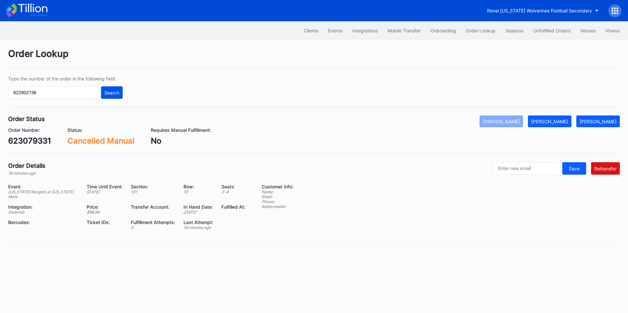
click at [115, 94] on div "Search" at bounding box center [111, 93] width 15 height 6
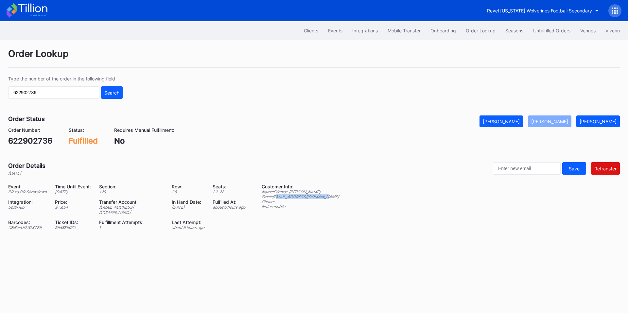
drag, startPoint x: 324, startPoint y: 198, endPoint x: 278, endPoint y: 197, distance: 46.1
click at [278, 197] on div "Event: PR vs DR Showdown Time Until Event: [DATE] Section: 129 Row: 36 Seats: 2…" at bounding box center [314, 209] width 612 height 51
click at [290, 197] on div "Email: [EMAIL_ADDRESS][DOMAIN_NAME]" at bounding box center [300, 196] width 77 height 5
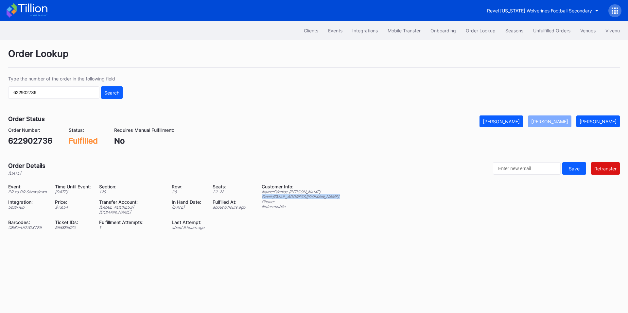
click at [304, 197] on div "Email: [EMAIL_ADDRESS][DOMAIN_NAME]" at bounding box center [300, 196] width 77 height 5
drag, startPoint x: 274, startPoint y: 197, endPoint x: 327, endPoint y: 195, distance: 53.0
click at [327, 195] on div "Event: PR vs DR Showdown Time Until Event: [DATE] Section: 129 Row: 36 Seats: 2…" at bounding box center [314, 209] width 612 height 51
copy div "[EMAIL_ADDRESS][DOMAIN_NAME]"
click at [132, 206] on div "[EMAIL_ADDRESS][DOMAIN_NAME]" at bounding box center [131, 210] width 64 height 10
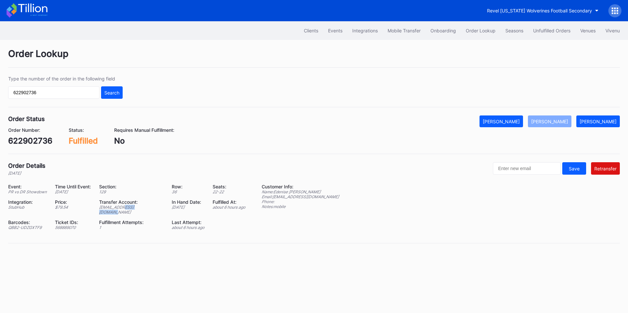
click at [132, 206] on div "[EMAIL_ADDRESS][DOMAIN_NAME]" at bounding box center [131, 210] width 64 height 10
copy div "[EMAIL_ADDRESS][DOMAIN_NAME]"
